Goal: Information Seeking & Learning: Learn about a topic

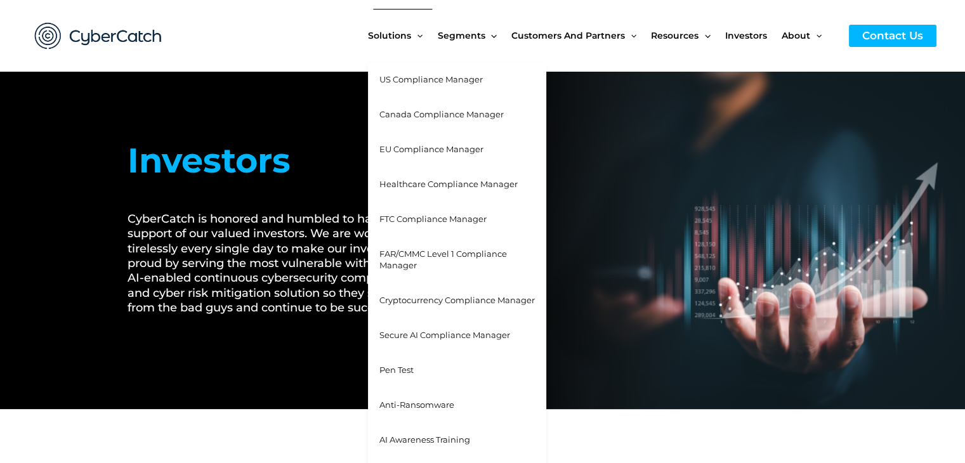
click at [403, 32] on span "Solutions" at bounding box center [389, 35] width 43 height 53
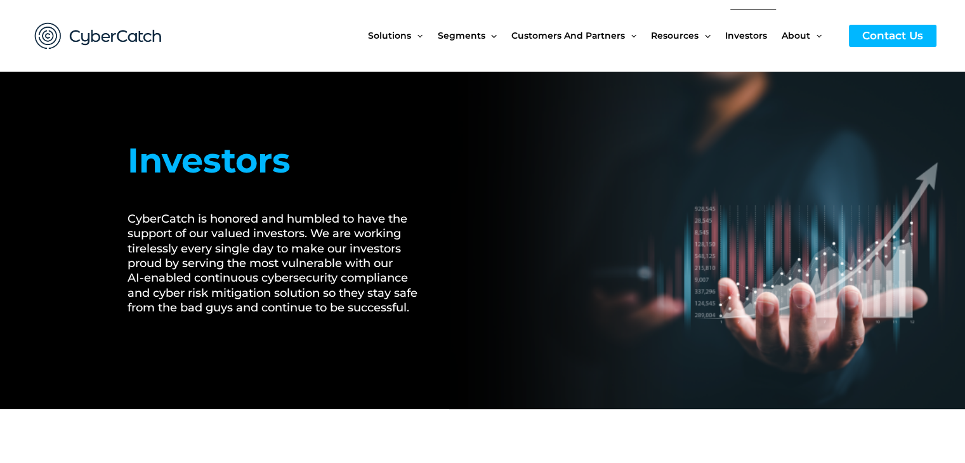
click at [743, 36] on span "Investors" at bounding box center [746, 35] width 42 height 53
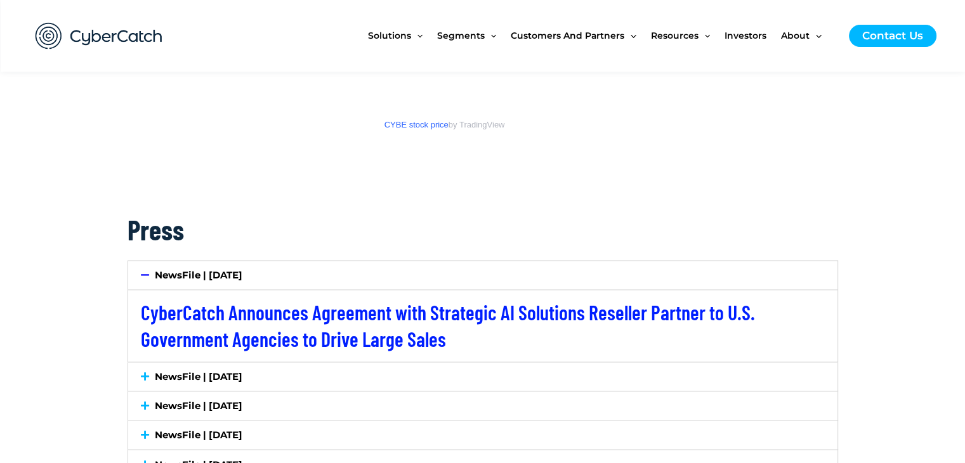
scroll to position [2093, 0]
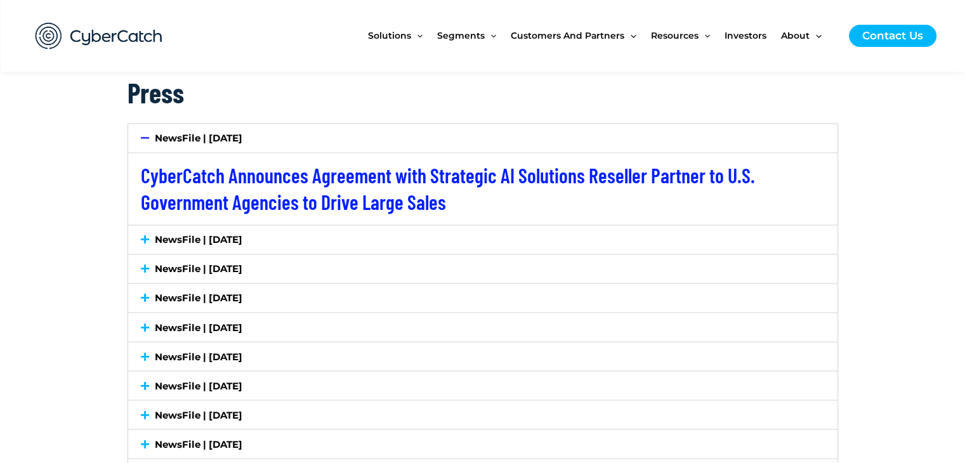
click at [138, 143] on div "NewsFile | [DATE]" at bounding box center [482, 138] width 709 height 29
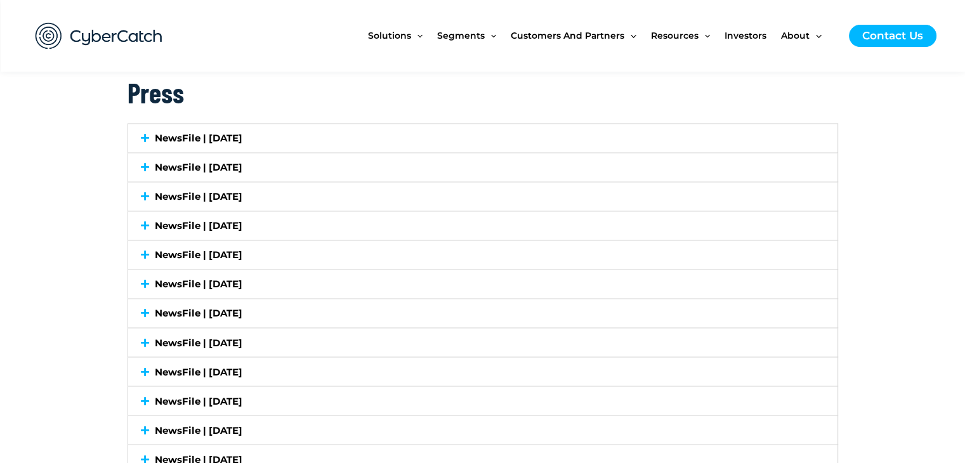
click at [147, 160] on div "NewsFile | [DATE]" at bounding box center [482, 167] width 709 height 29
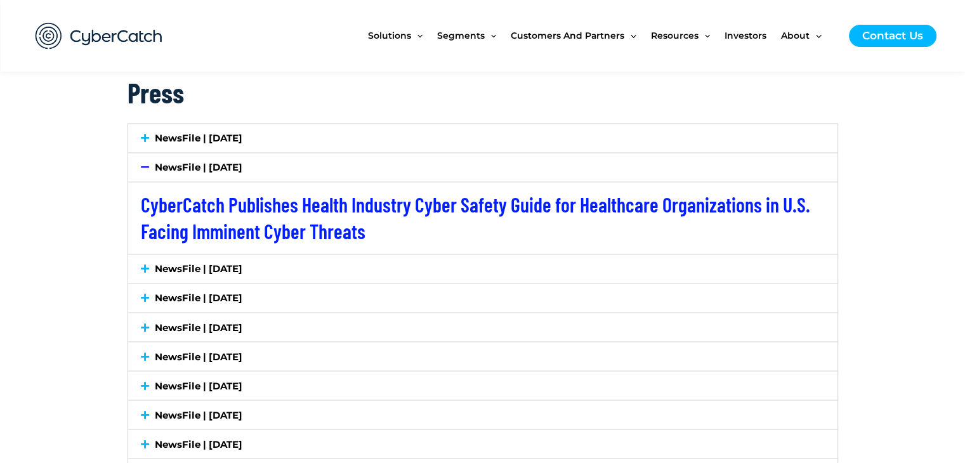
click at [142, 162] on icon at bounding box center [145, 167] width 8 height 10
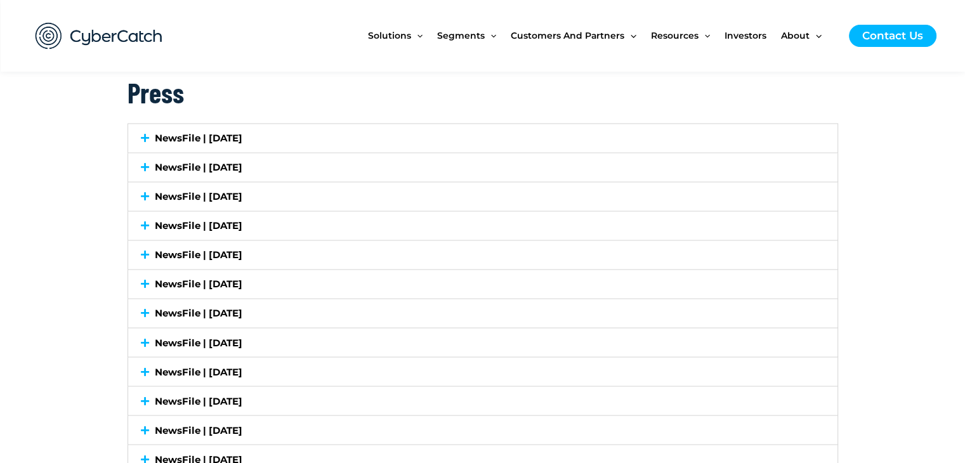
click at [141, 192] on icon at bounding box center [145, 197] width 8 height 10
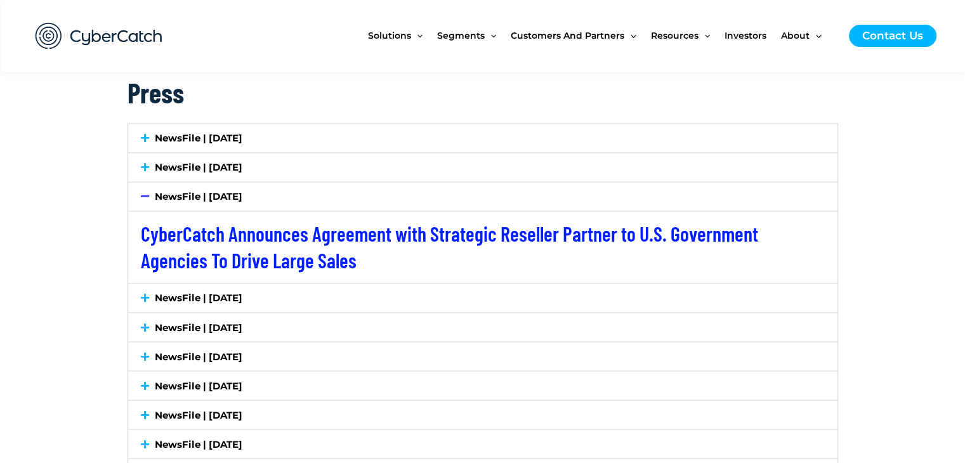
click at [141, 193] on icon at bounding box center [145, 197] width 8 height 10
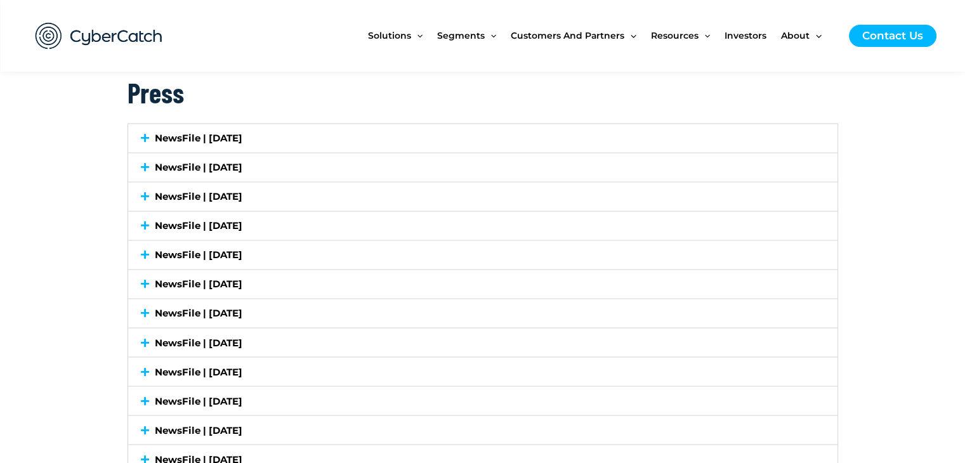
click at [135, 226] on div "NewsFile | [DATE]" at bounding box center [482, 225] width 709 height 29
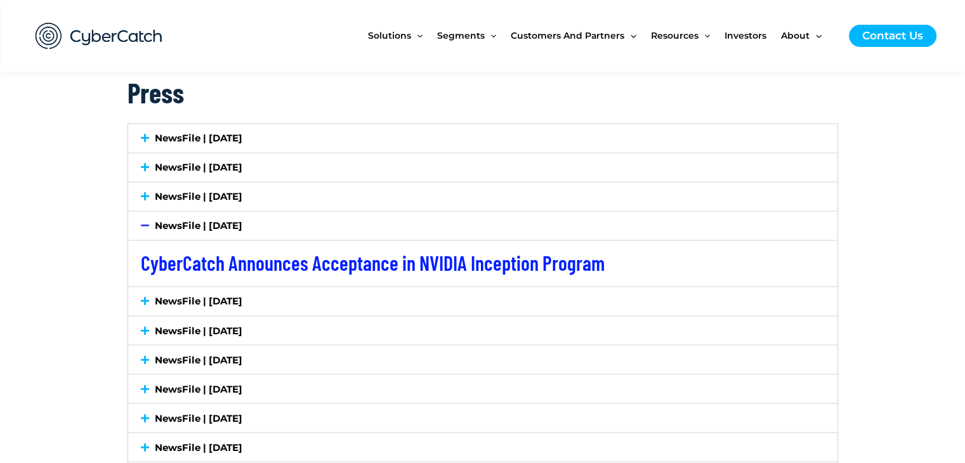
click at [135, 226] on div "NewsFile | [DATE]" at bounding box center [482, 225] width 709 height 29
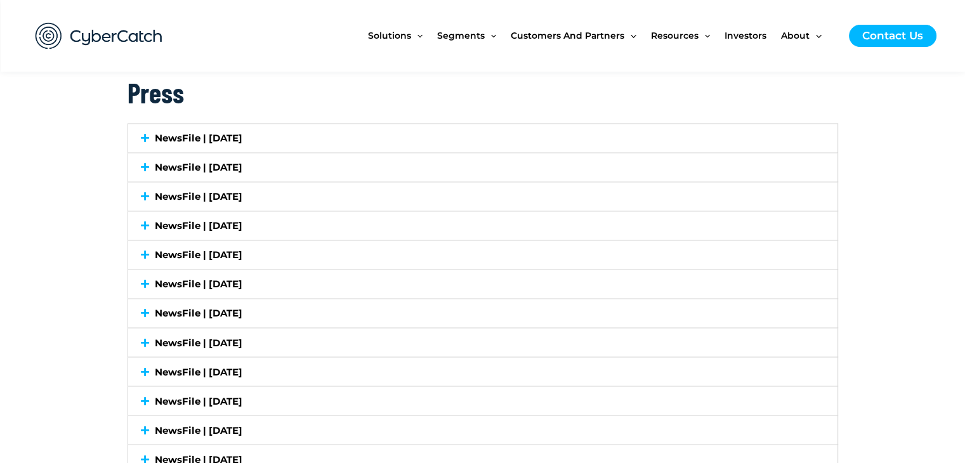
click at [137, 257] on div "NewsFile | [DATE]" at bounding box center [482, 254] width 709 height 29
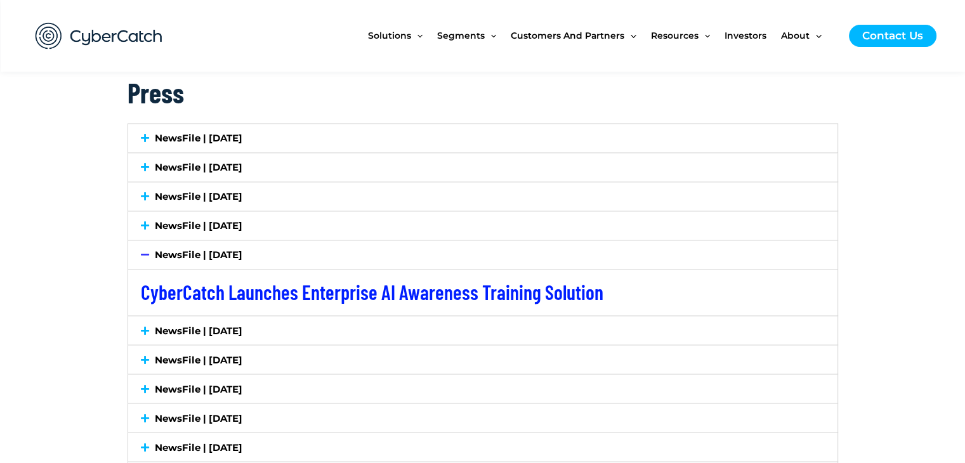
click at [137, 257] on div "NewsFile | [DATE]" at bounding box center [482, 254] width 709 height 29
